Goal: Task Accomplishment & Management: Manage account settings

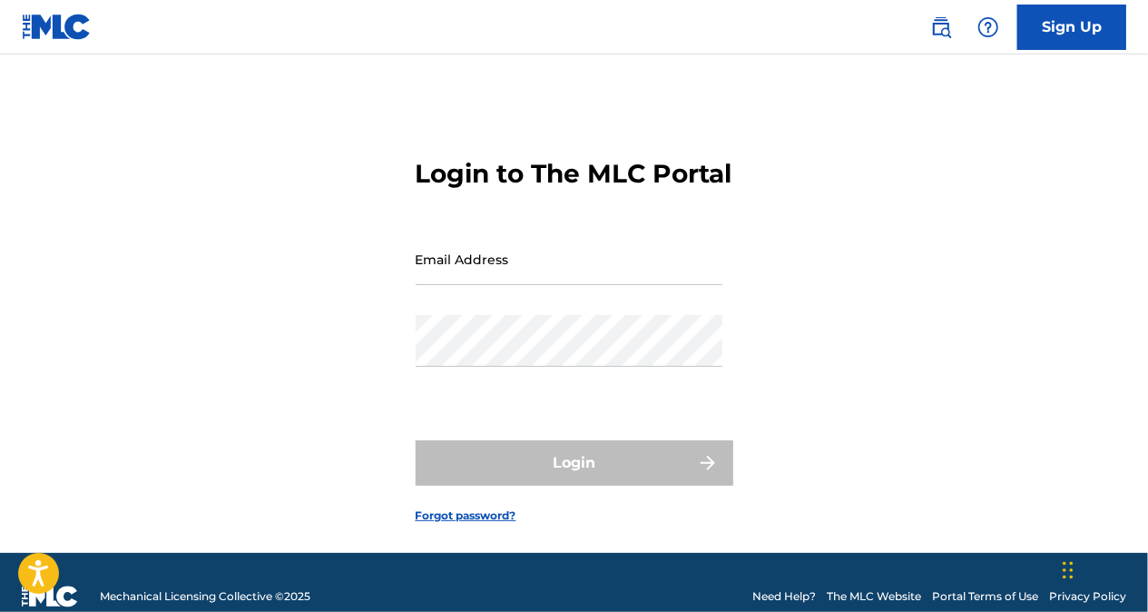
click at [643, 285] on input "Email Address" at bounding box center [569, 259] width 307 height 52
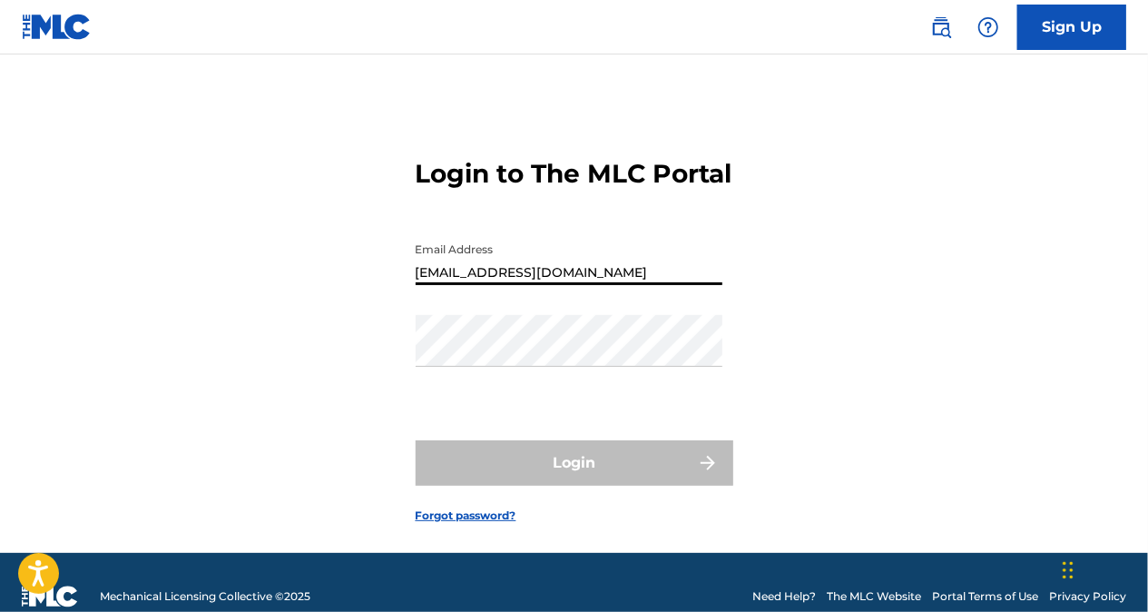
type input "[EMAIL_ADDRESS][DOMAIN_NAME]"
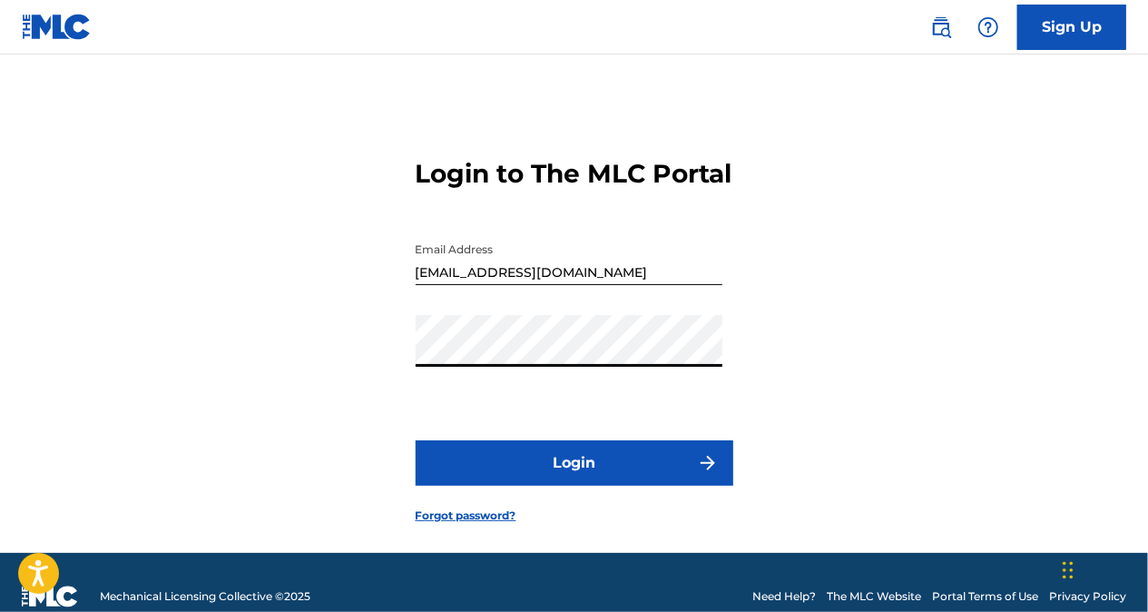
click at [416, 440] on button "Login" at bounding box center [575, 462] width 318 height 45
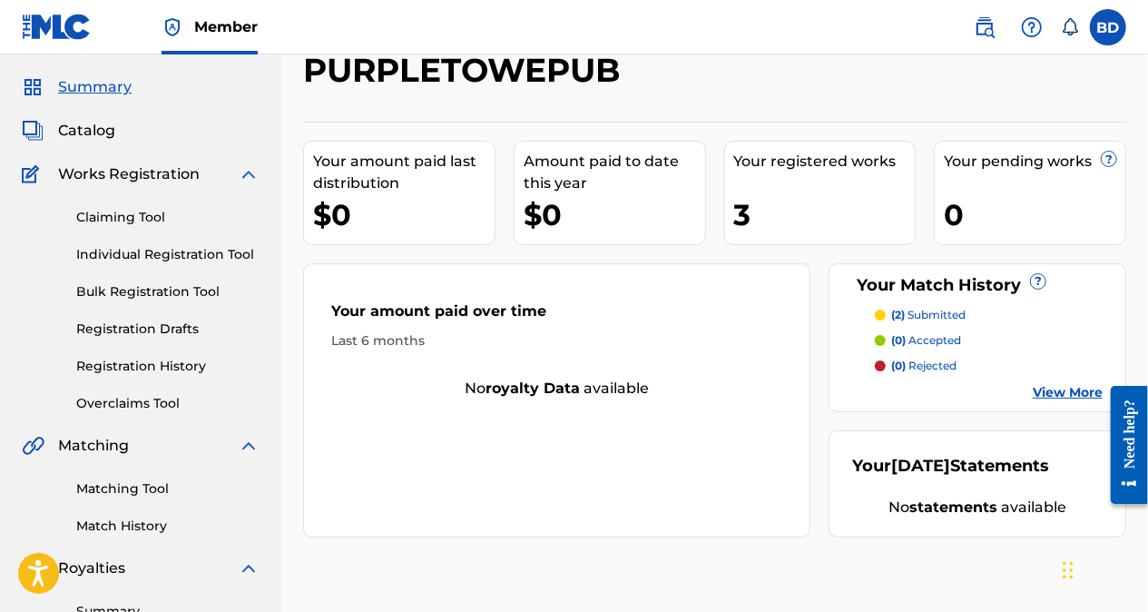
scroll to position [41, 0]
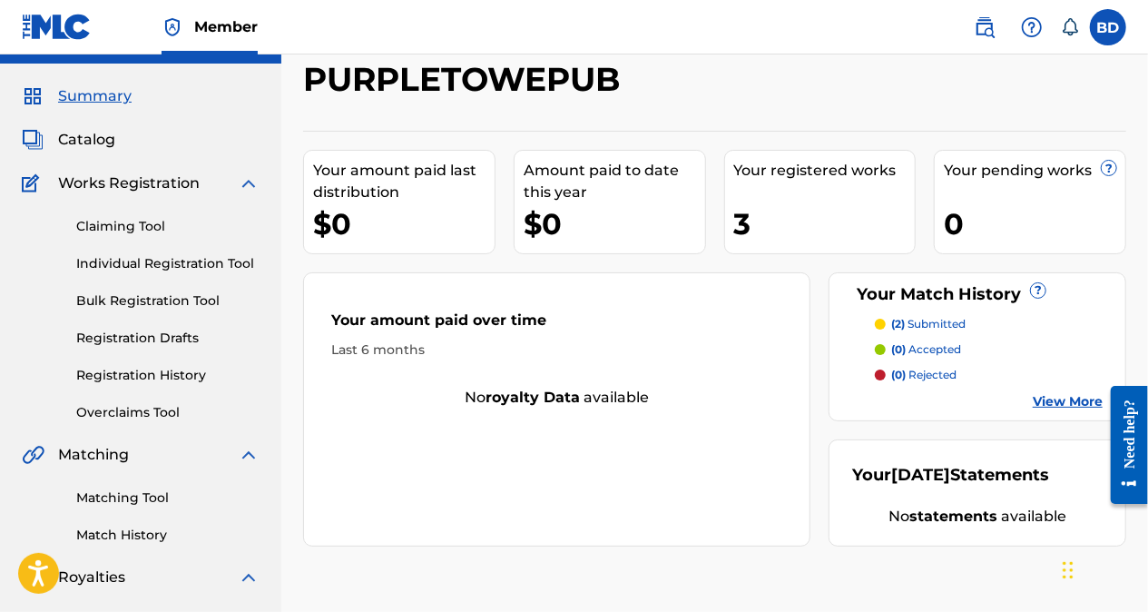
click at [1071, 398] on link "View More" at bounding box center [1068, 401] width 70 height 19
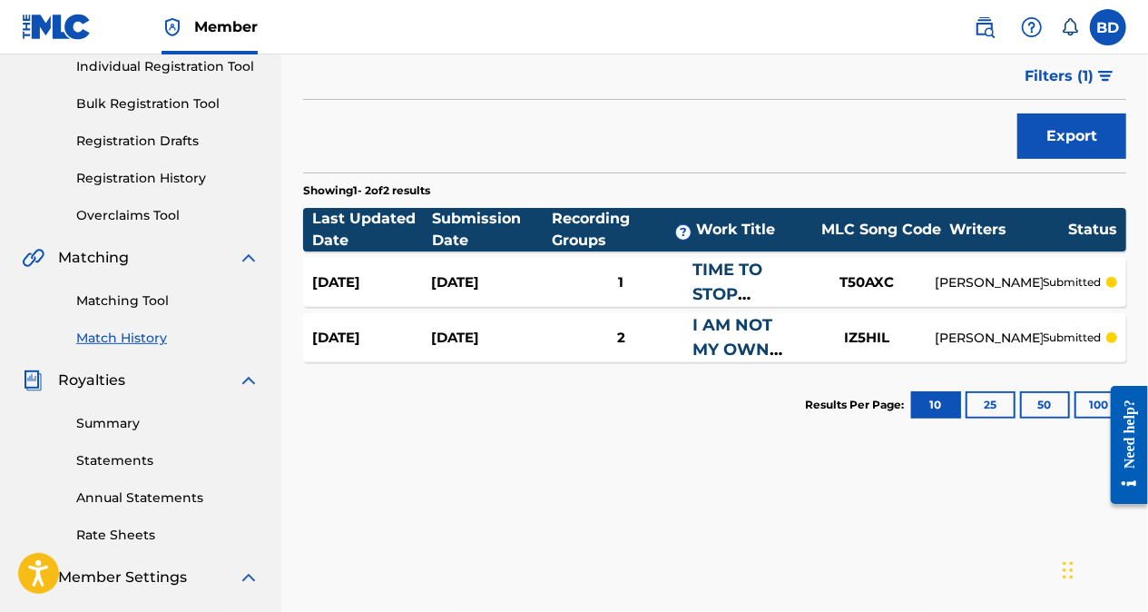
scroll to position [244, 0]
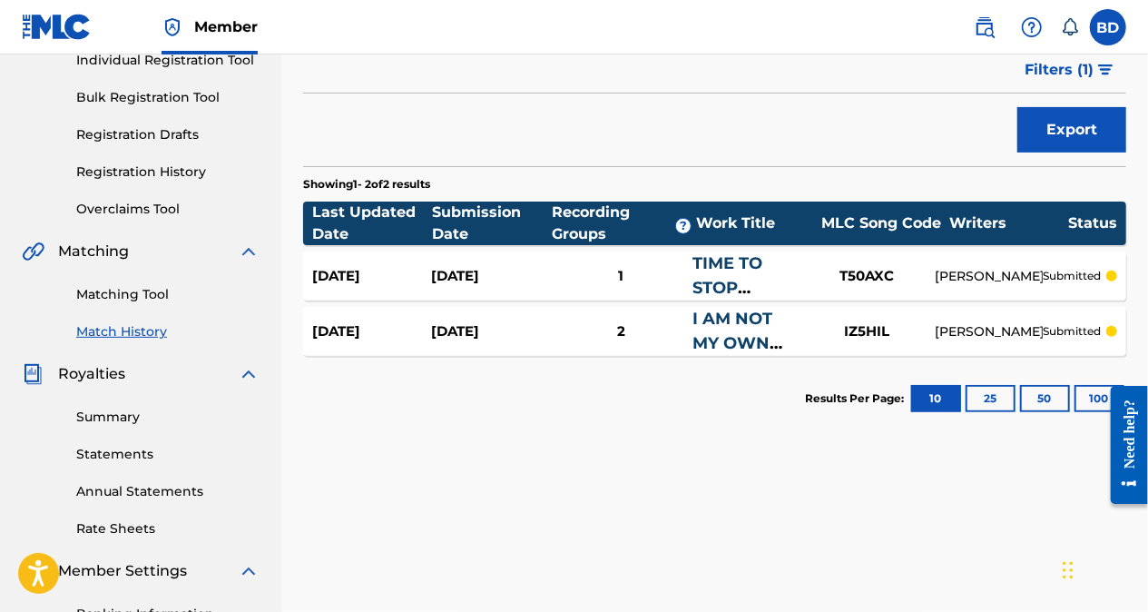
click at [1111, 33] on label at bounding box center [1108, 27] width 36 height 36
click at [1108, 27] on input "BD [PERSON_NAME] [EMAIL_ADDRESS][DOMAIN_NAME] Notification Preferences Profile …" at bounding box center [1108, 27] width 0 height 0
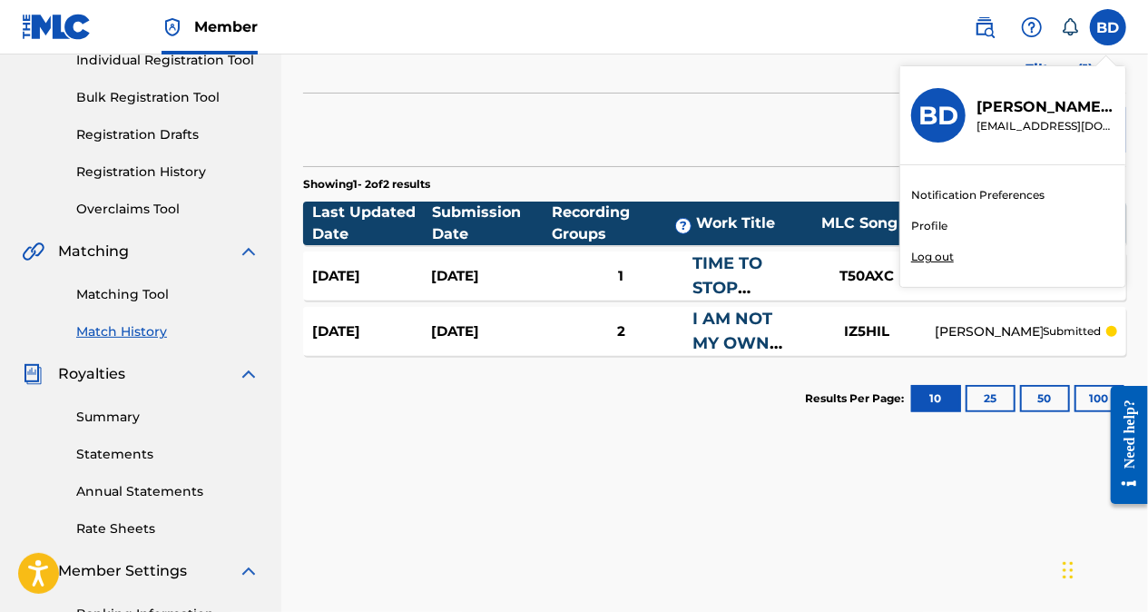
click at [944, 256] on div "Member BD BD [PERSON_NAME] [PERSON_NAME][EMAIL_ADDRESS][DOMAIN_NAME] Notificati…" at bounding box center [574, 319] width 1148 height 1126
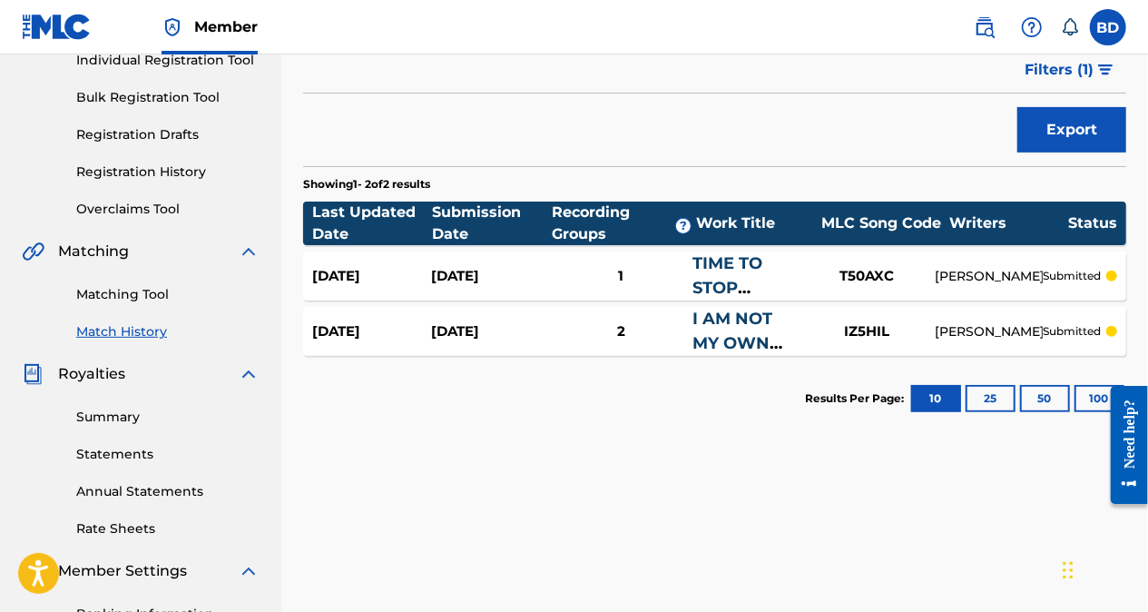
click at [160, 178] on link "Registration History" at bounding box center [167, 171] width 183 height 19
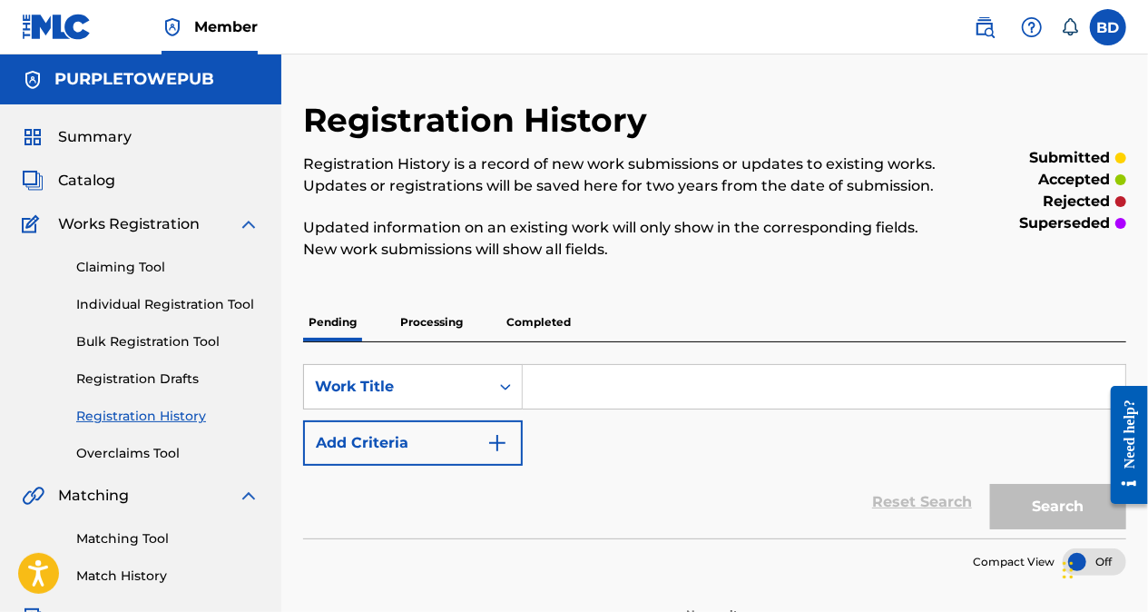
click at [1118, 34] on label at bounding box center [1108, 27] width 36 height 36
click at [1108, 27] on input "BD [PERSON_NAME] [EMAIL_ADDRESS][DOMAIN_NAME] Notification Preferences Profile …" at bounding box center [1108, 27] width 0 height 0
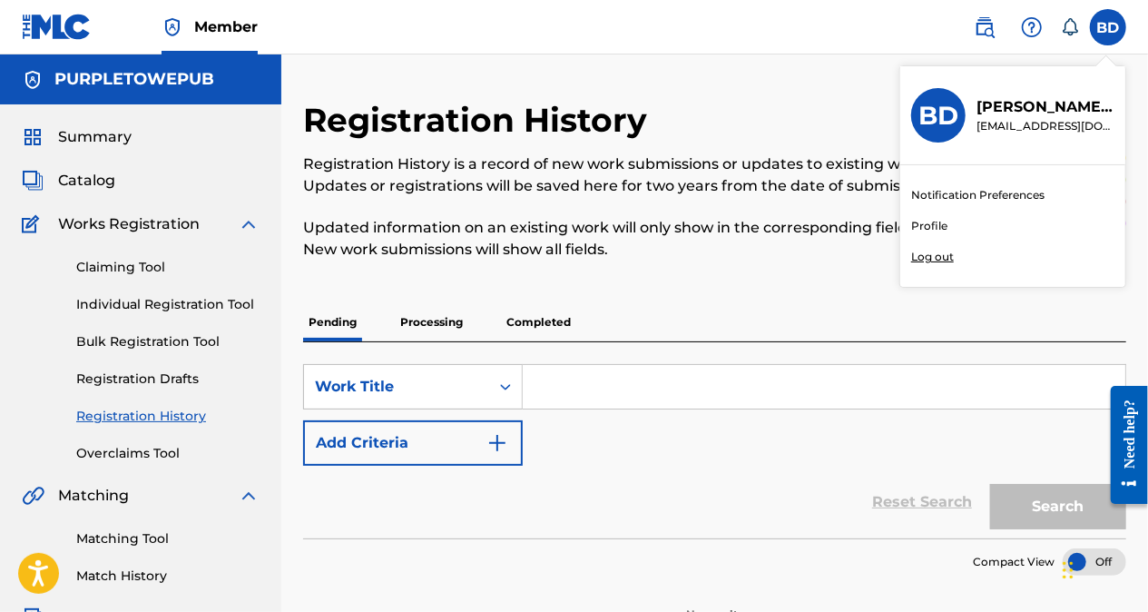
click at [936, 256] on div "Member BD BD [PERSON_NAME] [PERSON_NAME][EMAIL_ADDRESS][DOMAIN_NAME] Notificati…" at bounding box center [574, 563] width 1148 height 1126
